Goal: Transaction & Acquisition: Purchase product/service

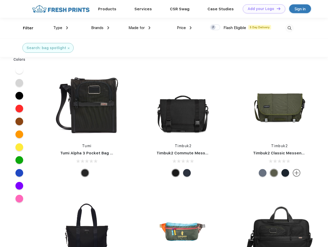
click at [262, 9] on link "Add your Logo Design Tool" at bounding box center [264, 8] width 42 height 9
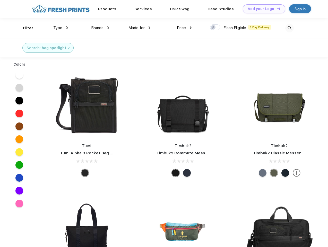
click at [0, 0] on div "Design Tool" at bounding box center [0, 0] width 0 height 0
click at [276, 8] on link "Add your Logo Design Tool" at bounding box center [264, 8] width 42 height 9
click at [25, 28] on div "Filter" at bounding box center [28, 28] width 11 height 6
click at [61, 28] on span "Type" at bounding box center [57, 27] width 9 height 5
click at [100, 28] on span "Brands" at bounding box center [97, 27] width 12 height 5
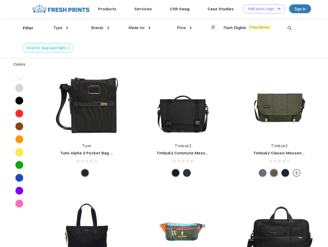
click at [140, 28] on span "Made for" at bounding box center [136, 27] width 16 height 5
click at [184, 28] on span "Price" at bounding box center [181, 27] width 9 height 5
click at [215, 28] on div at bounding box center [215, 27] width 10 height 6
click at [213, 28] on input "checkbox" at bounding box center [211, 25] width 3 height 3
click at [289, 28] on img at bounding box center [289, 28] width 8 height 8
